Goal: Information Seeking & Learning: Learn about a topic

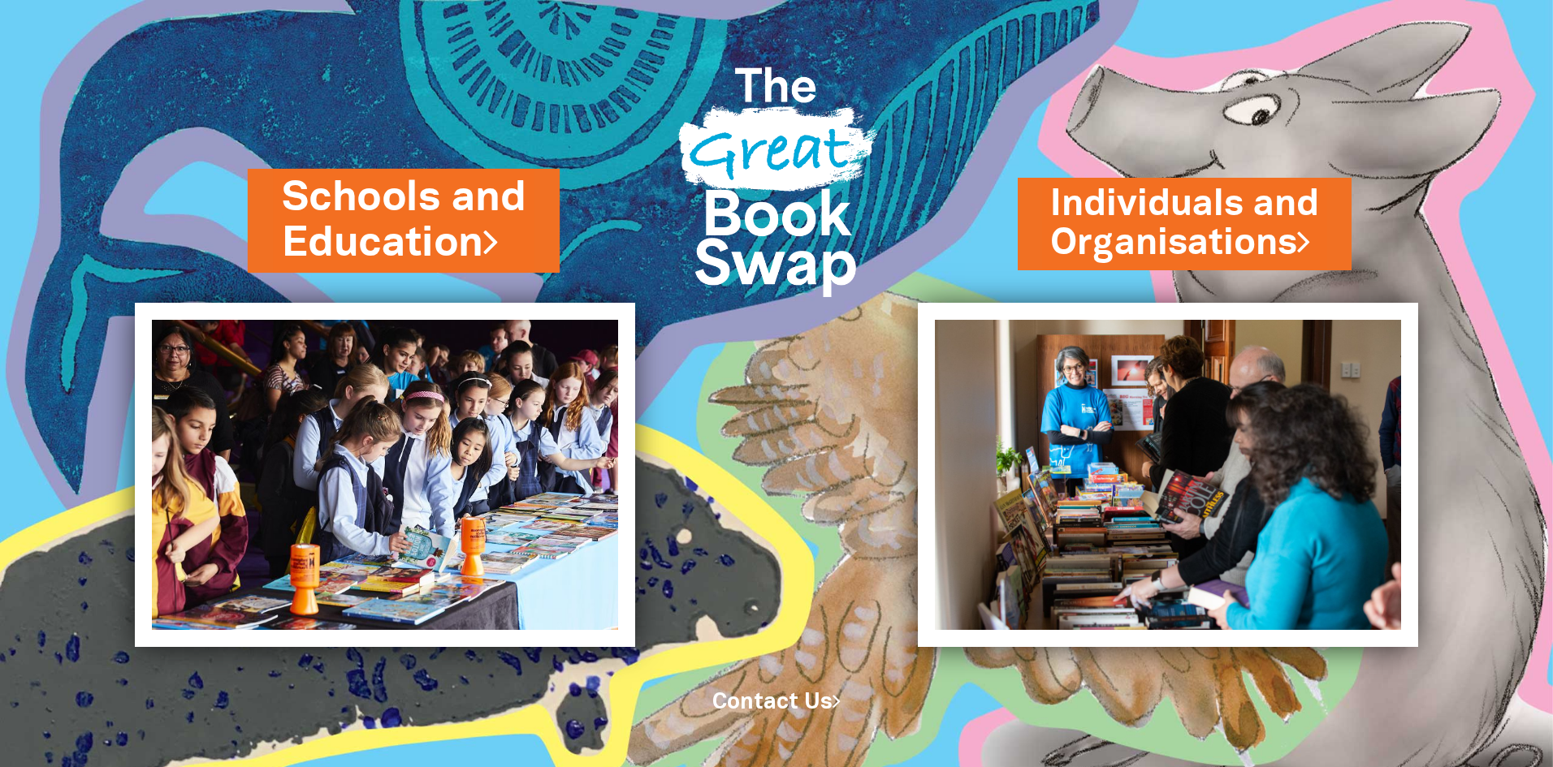
click at [404, 240] on link "Schools and Education" at bounding box center [404, 221] width 244 height 102
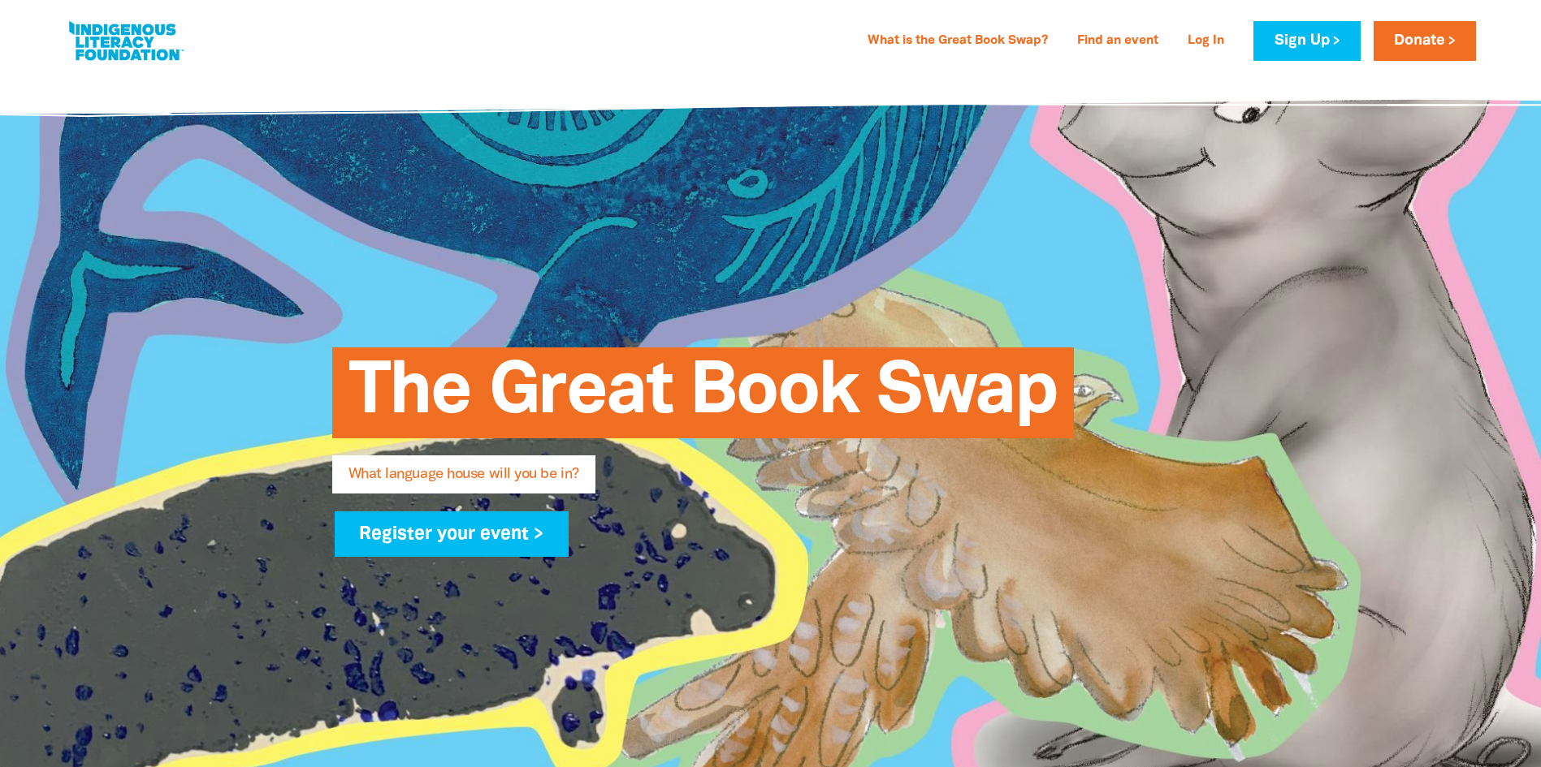
click at [521, 478] on span "What language house will you be in?" at bounding box center [463, 481] width 231 height 26
click at [772, 418] on span "The Great Book Swap" at bounding box center [702, 399] width 709 height 79
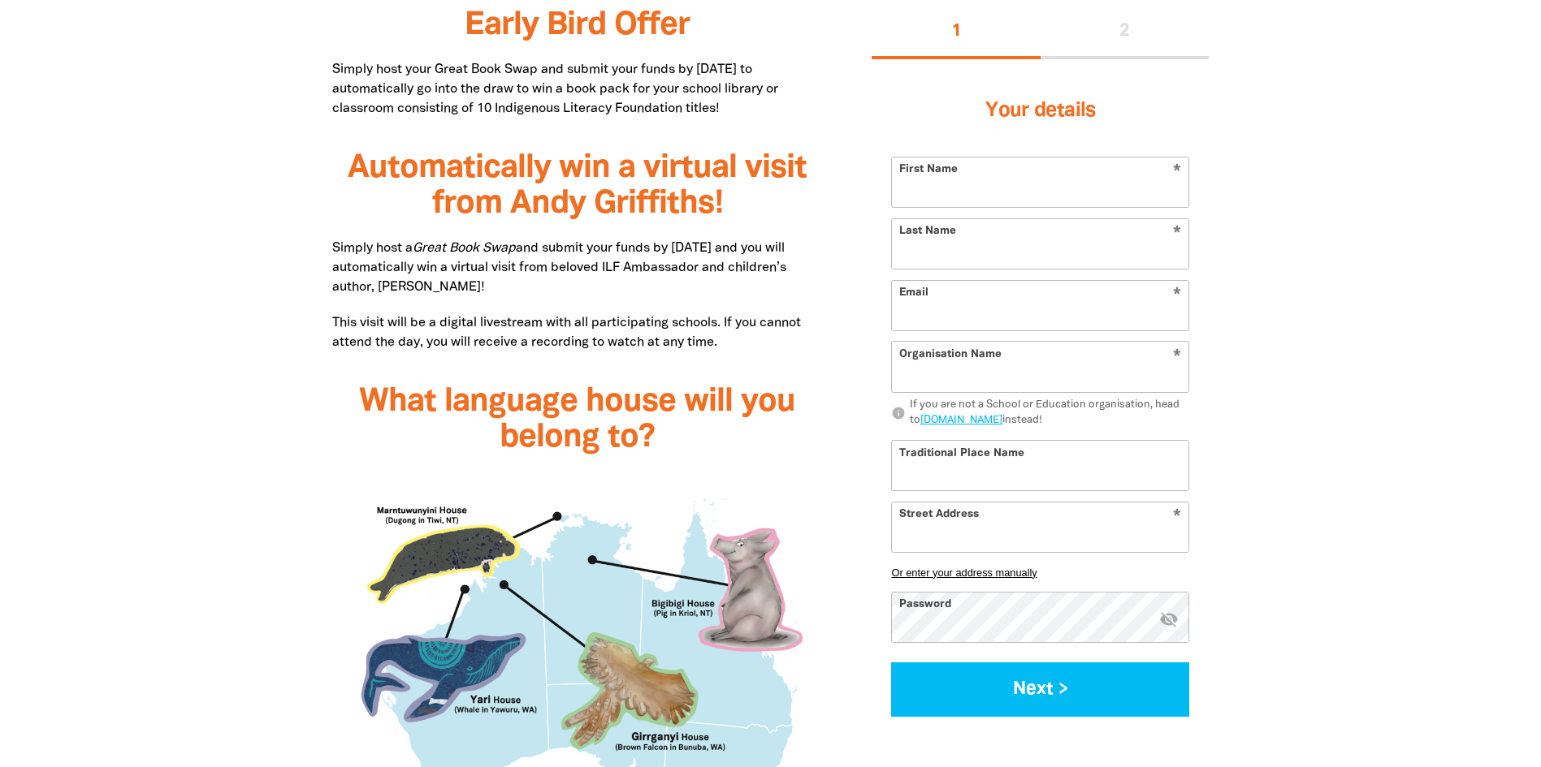
scroll to position [1258, 0]
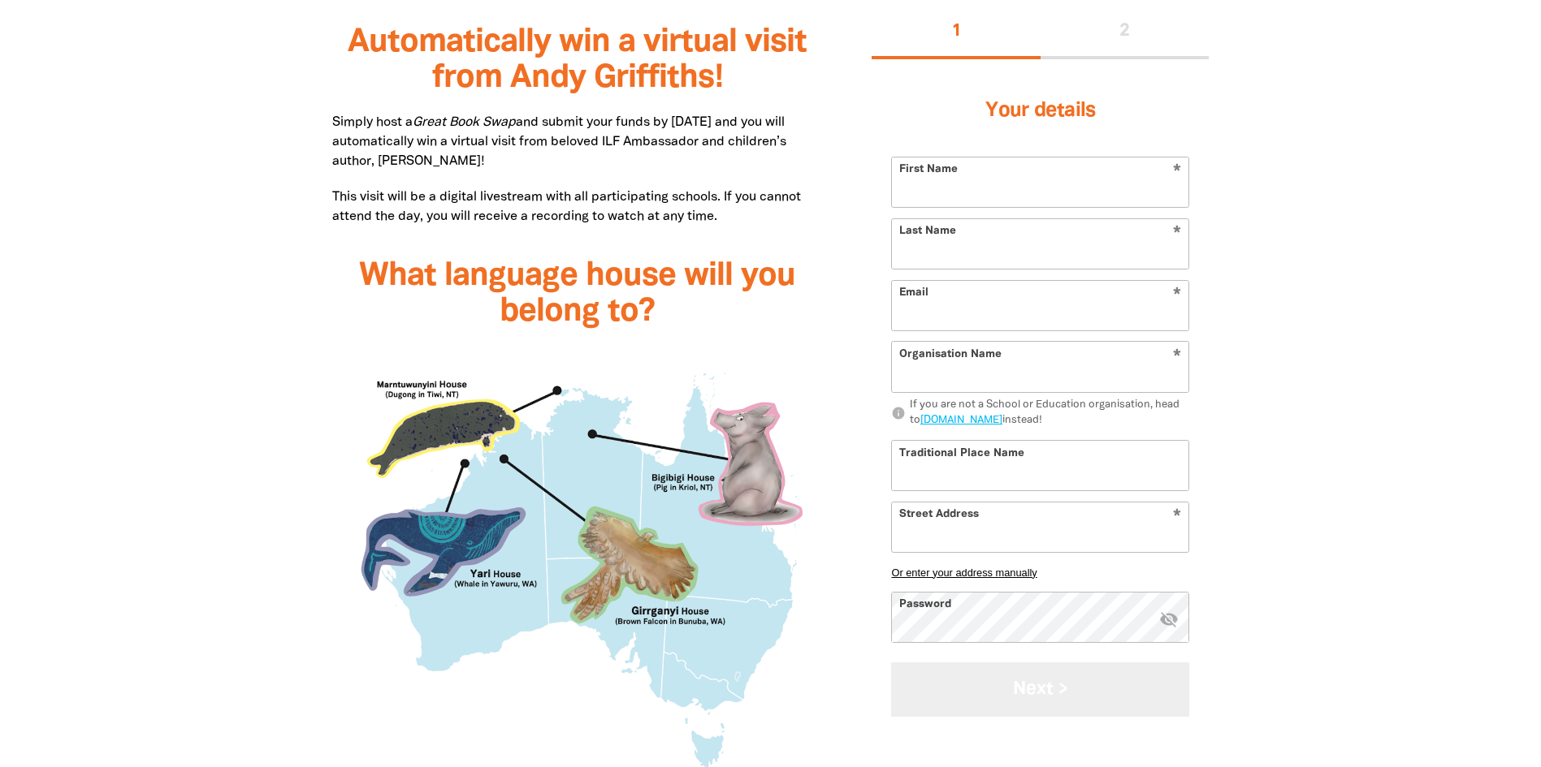
click at [1054, 690] on button "Next >" at bounding box center [1040, 690] width 298 height 54
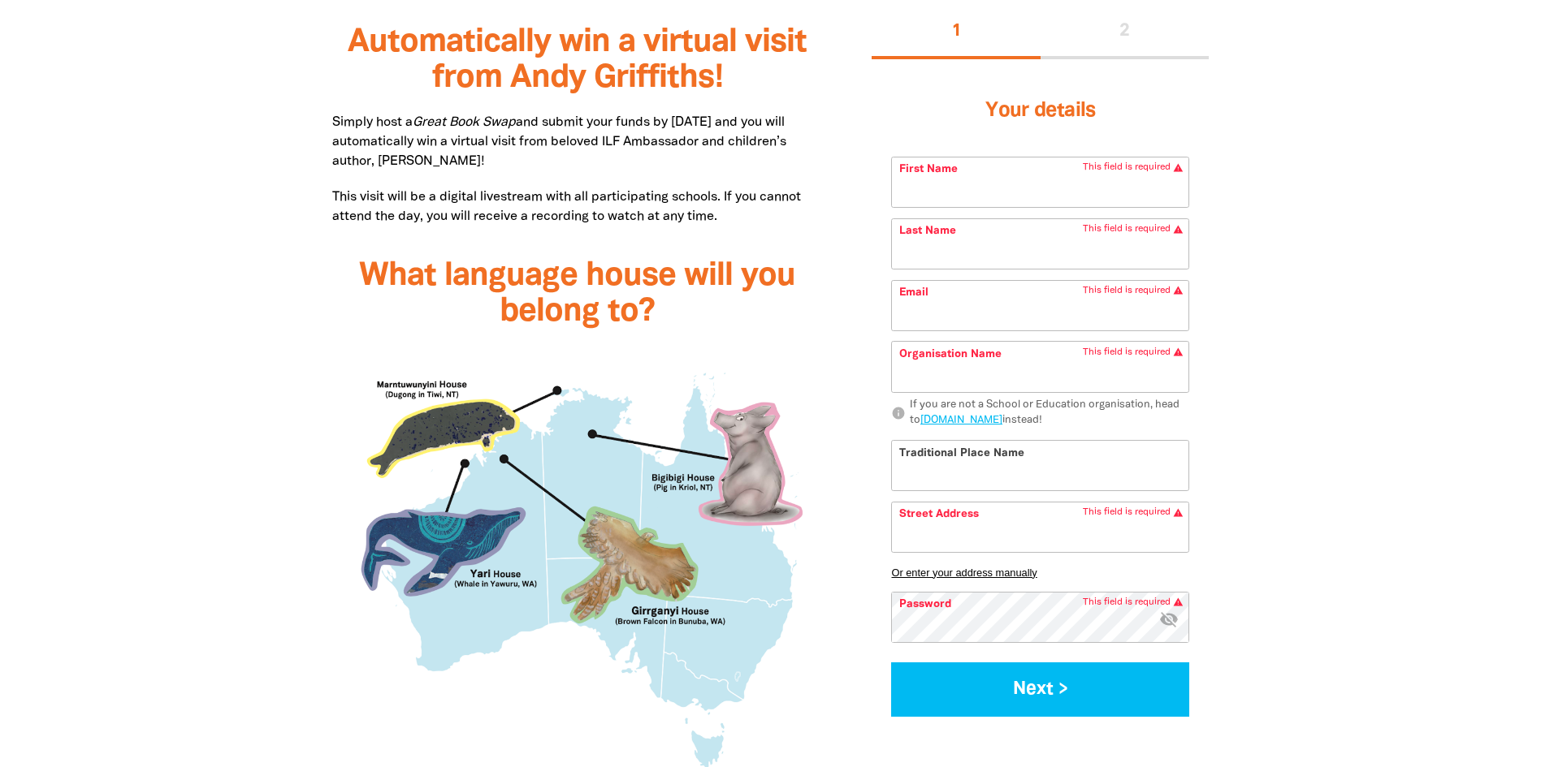
click at [1305, 490] on div at bounding box center [770, 506] width 1541 height 1768
click at [735, 292] on span "What language house will you belong to?" at bounding box center [577, 295] width 436 height 66
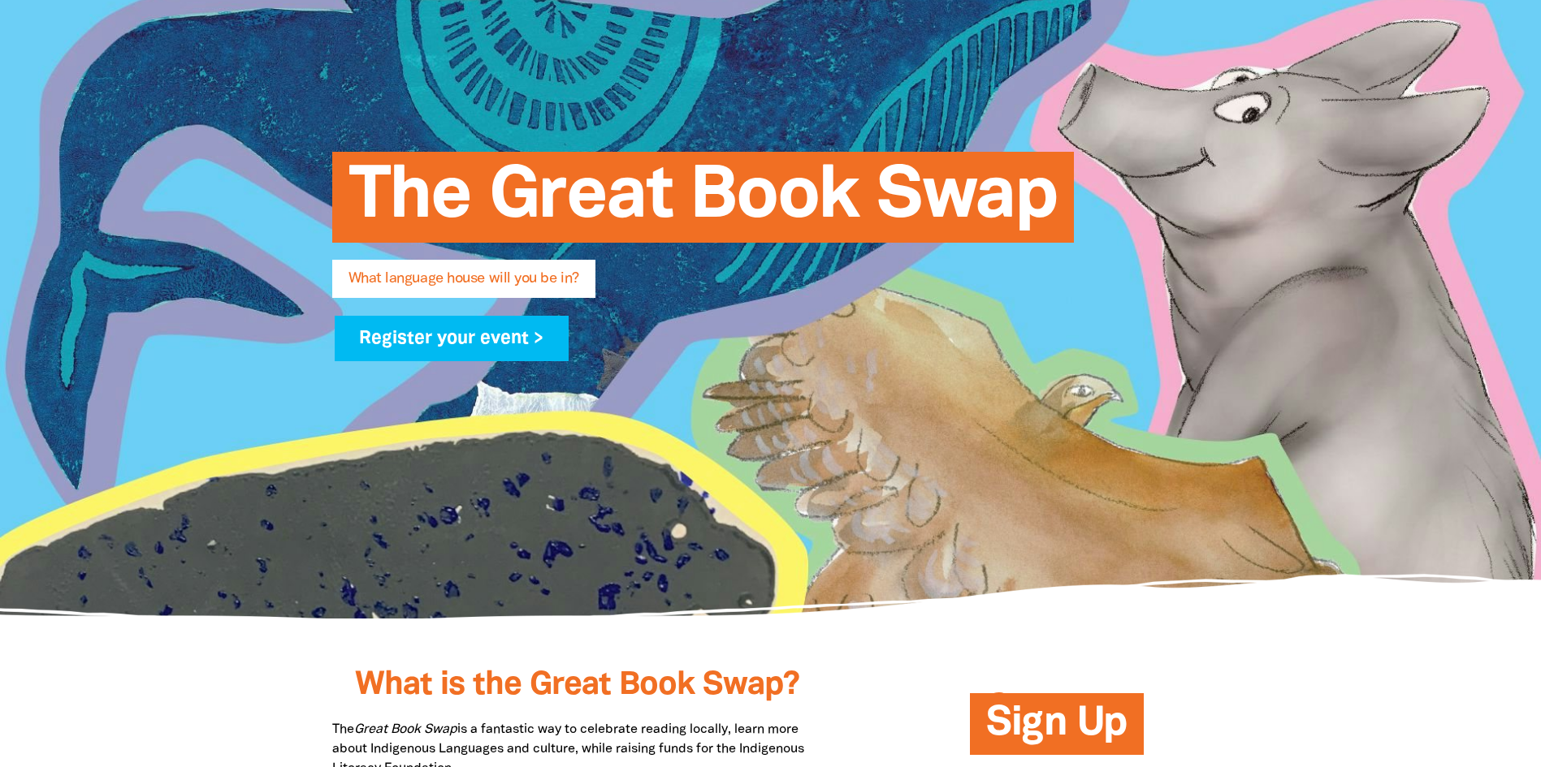
scroll to position [0, 0]
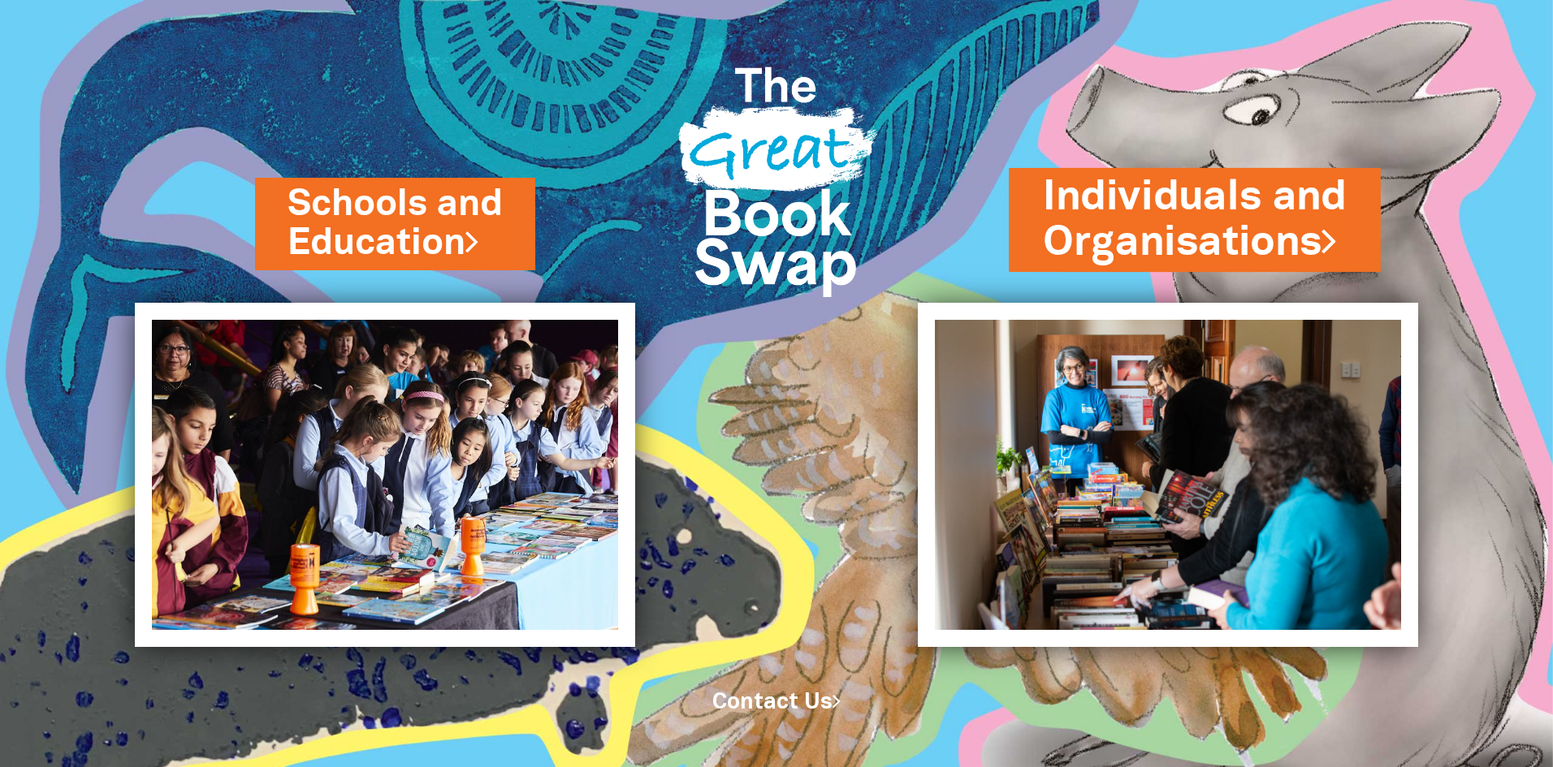
click at [1224, 213] on link "Individuals and Organisations" at bounding box center [1195, 220] width 304 height 102
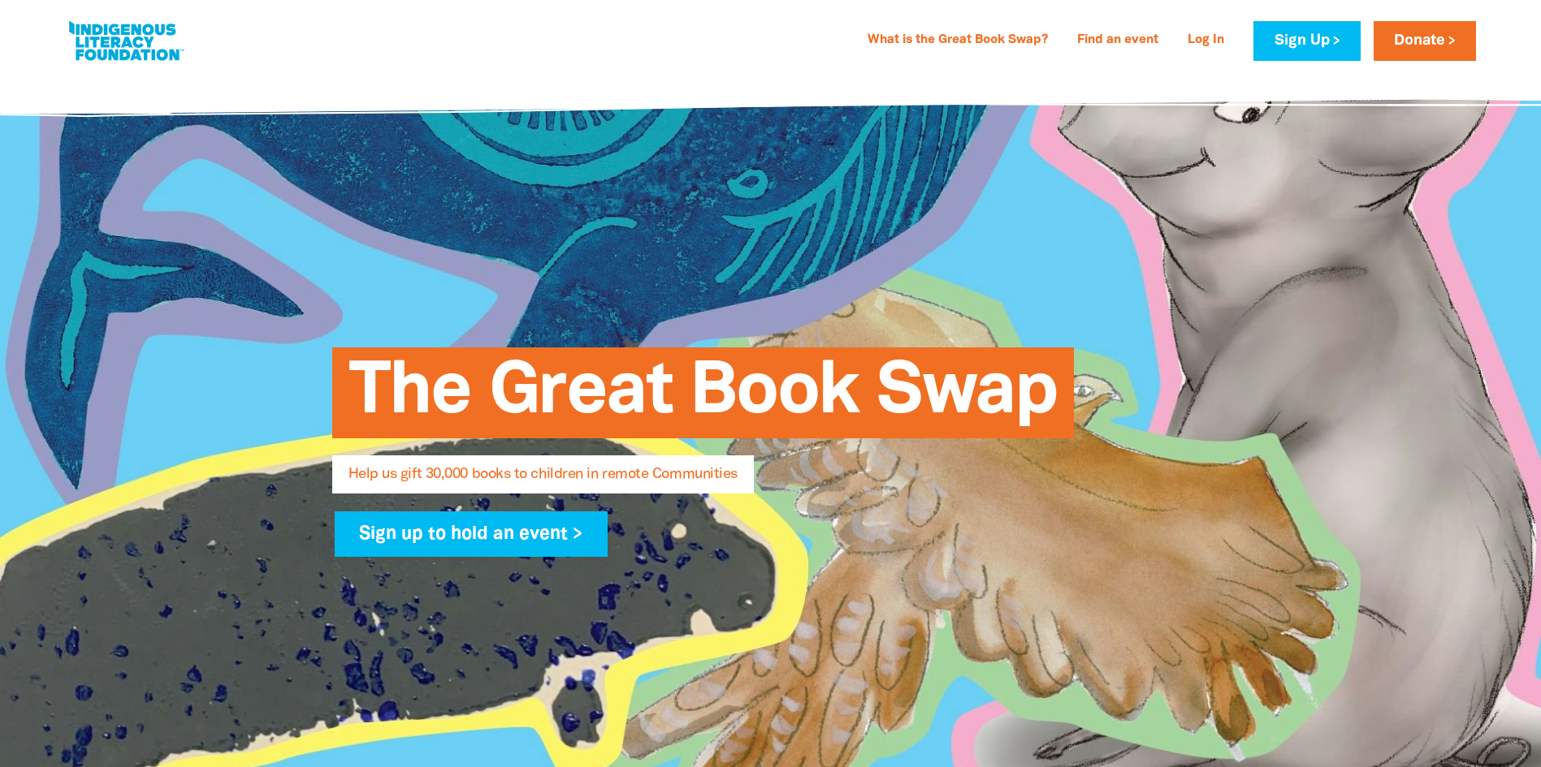
select select "AU"
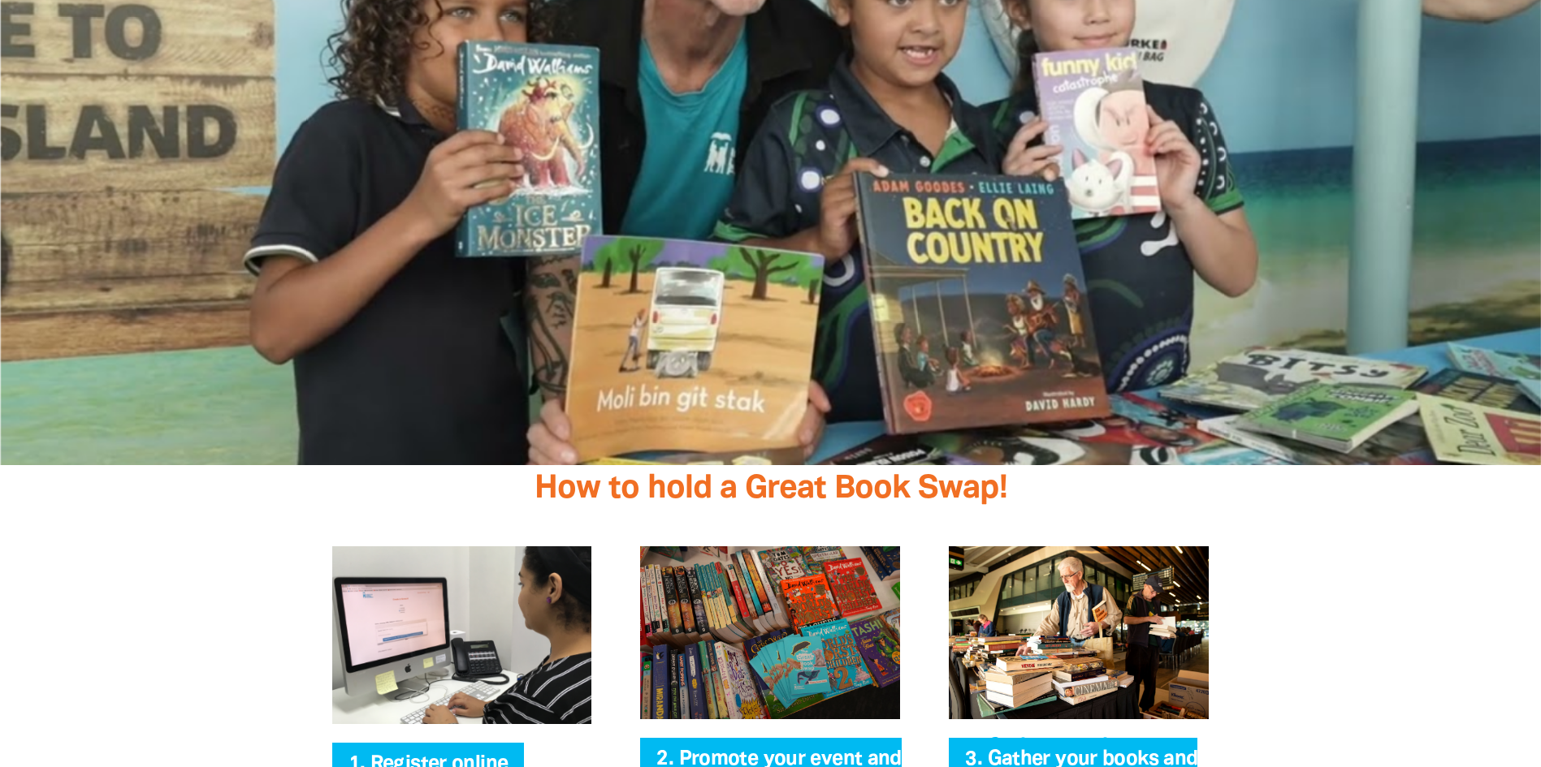
scroll to position [2501, 0]
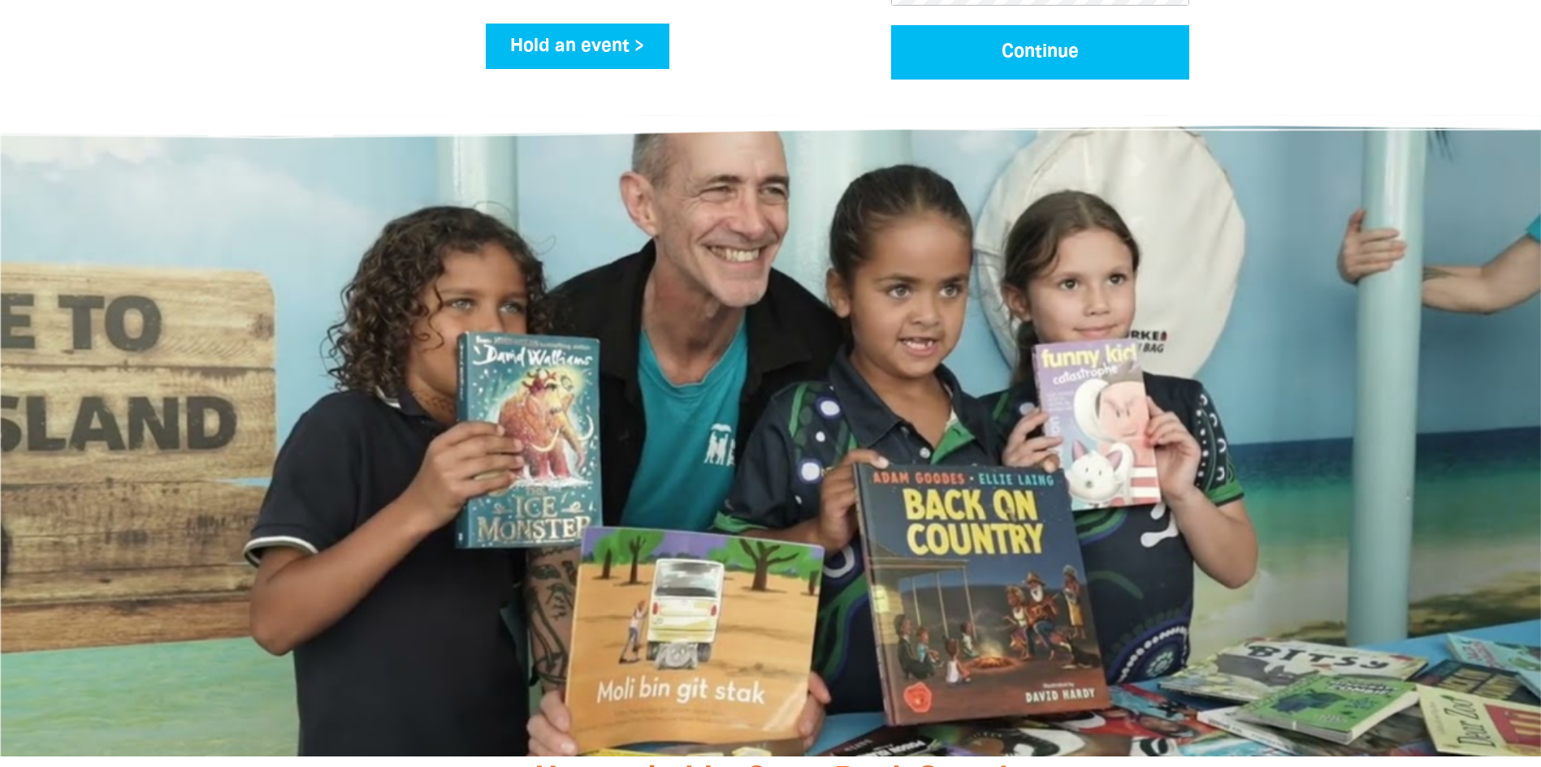
click at [823, 439] on div at bounding box center [771, 517] width 942 height 284
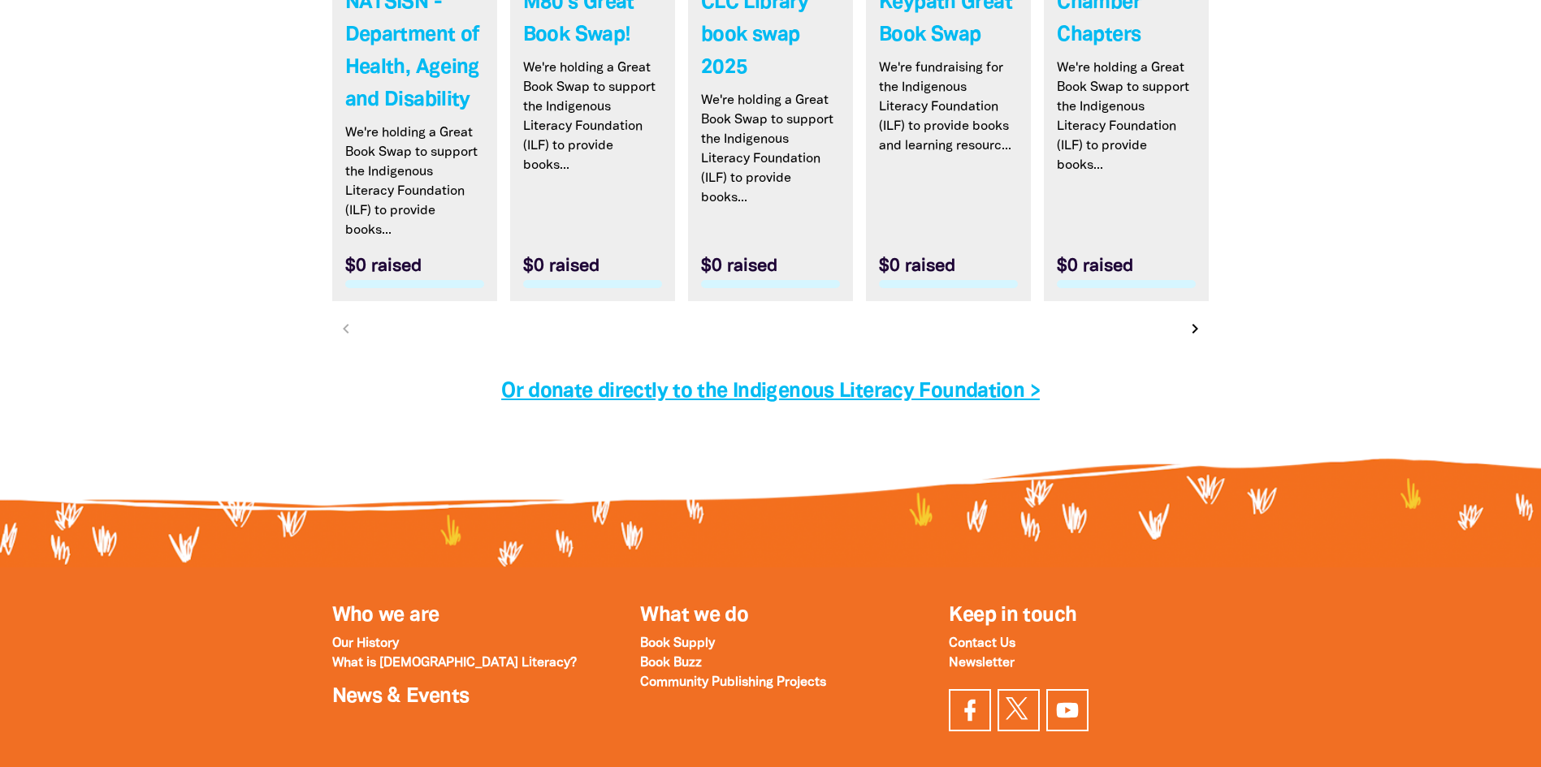
scroll to position [5130, 0]
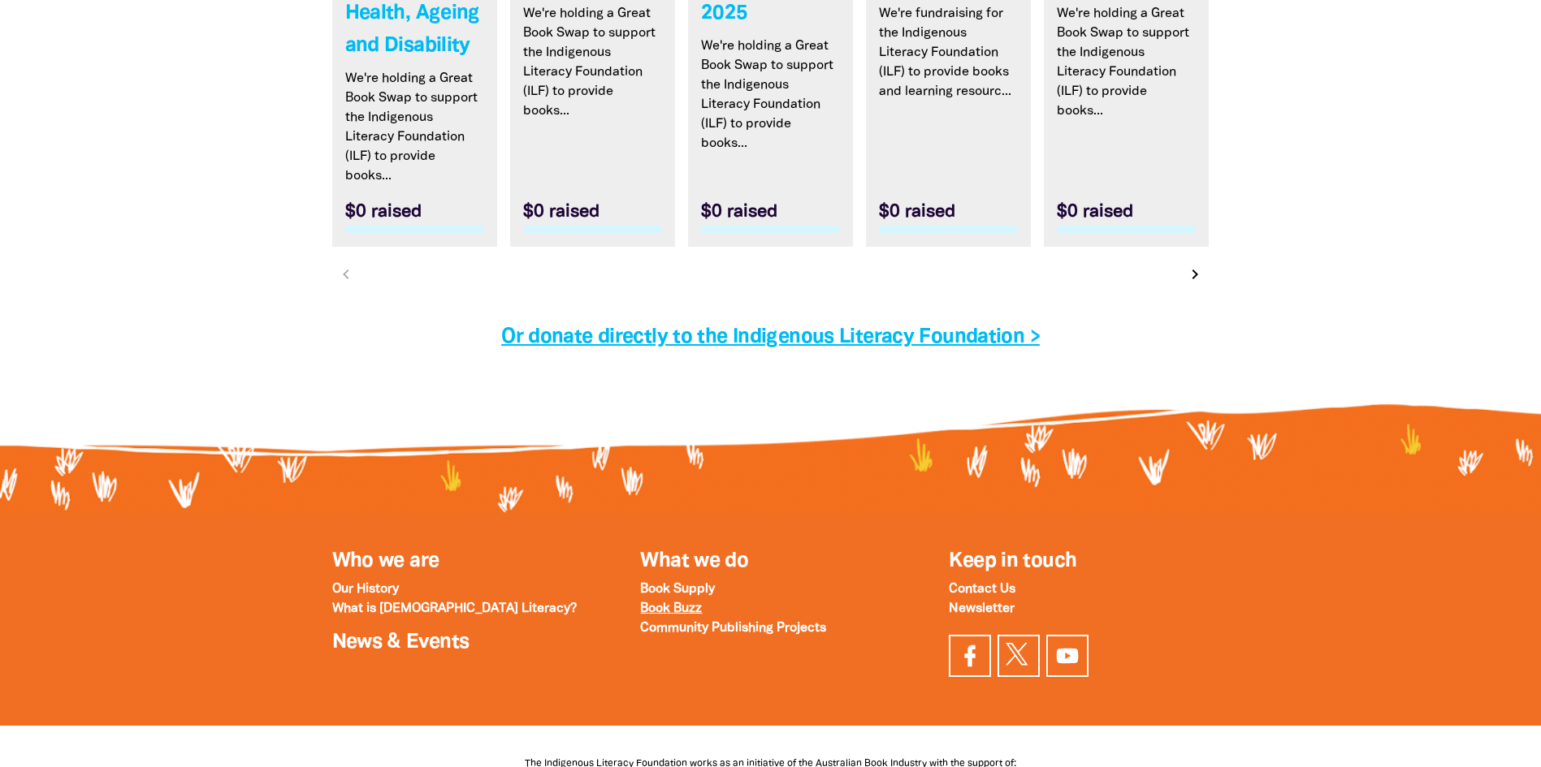
click at [685, 612] on strong "Book Buzz" at bounding box center [671, 608] width 62 height 11
click at [705, 589] on strong "Book Supply" at bounding box center [677, 589] width 75 height 11
click at [966, 594] on strong "Contact Us" at bounding box center [982, 589] width 67 height 11
click at [1230, 591] on div "Keep in touch Contact Us Newsletter" at bounding box center [1078, 620] width 309 height 148
click at [984, 593] on strong "Contact Us" at bounding box center [982, 589] width 67 height 11
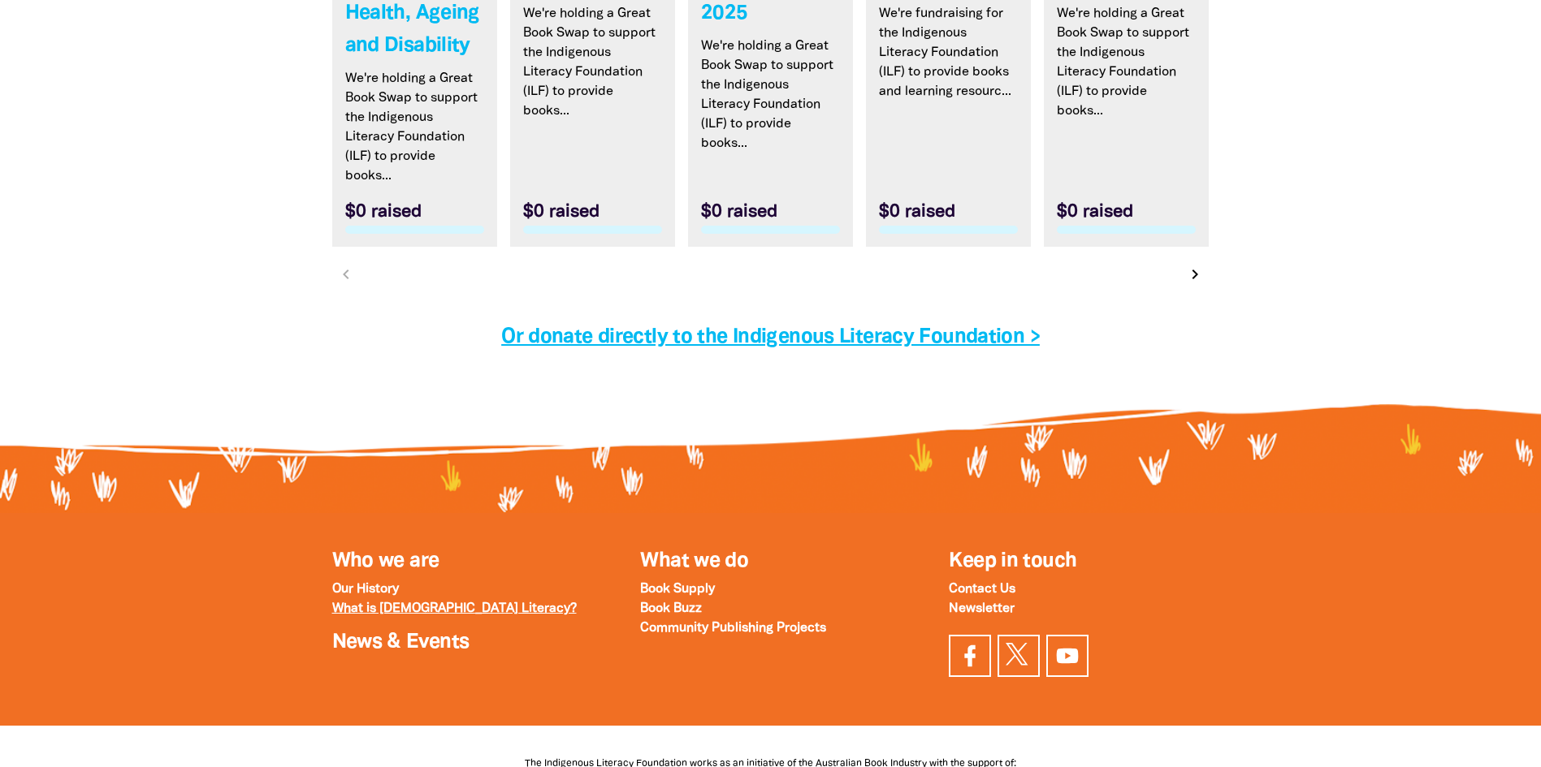
click at [409, 614] on strong "What is Indigenous Literacy?" at bounding box center [454, 608] width 244 height 11
